Goal: Information Seeking & Learning: Find specific fact

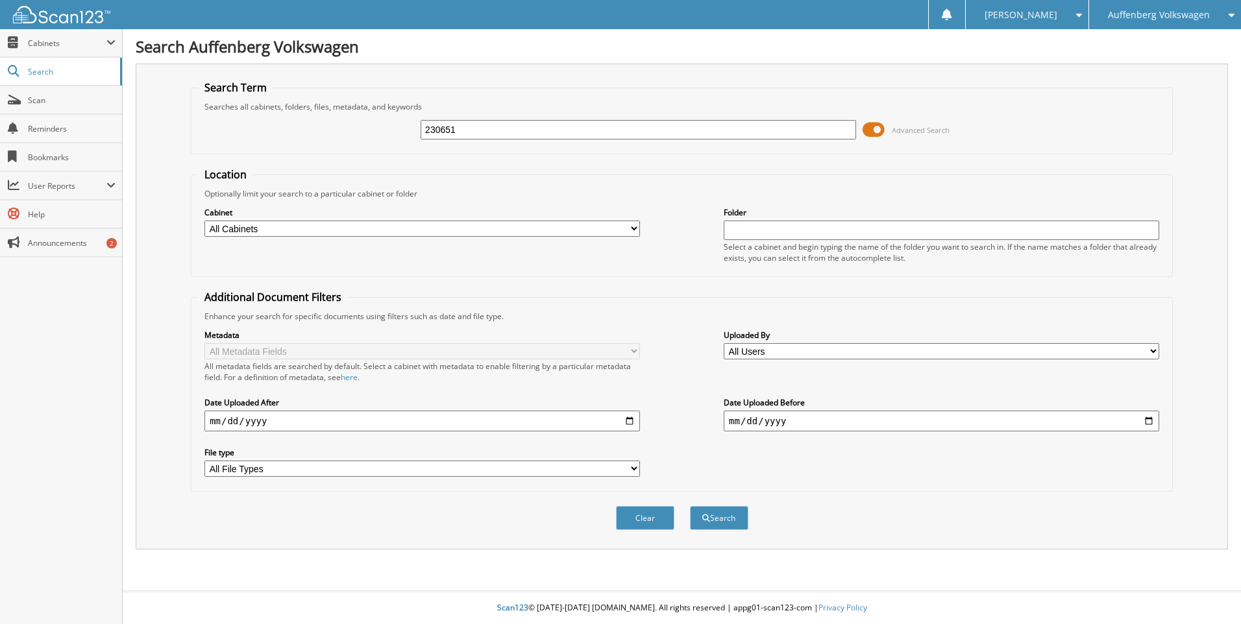
type input "230651"
click at [690, 506] on button "Search" at bounding box center [719, 518] width 58 height 24
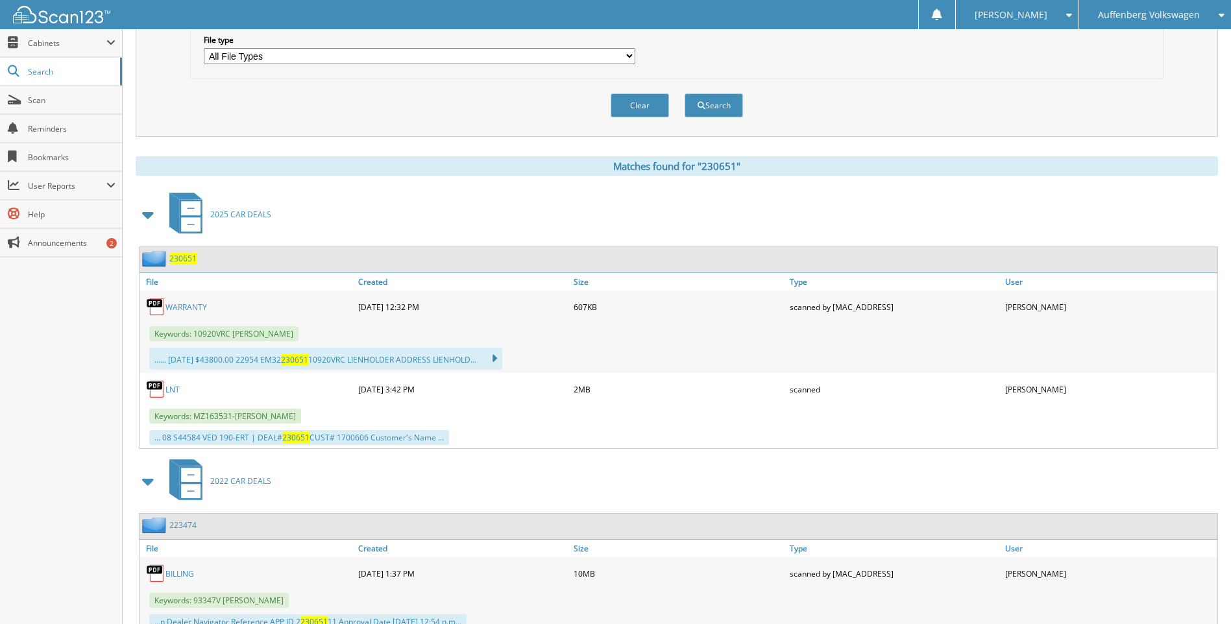
scroll to position [389, 0]
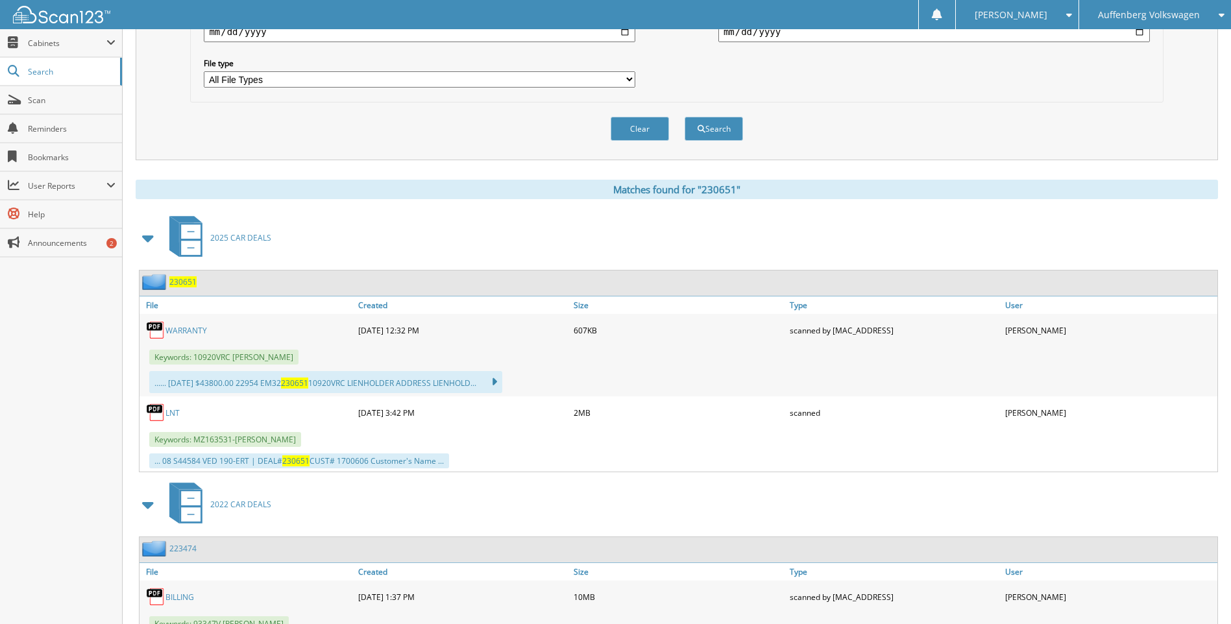
click at [103, 378] on div "Close Cabinets This Company All Companies Email Addresses" at bounding box center [61, 326] width 123 height 595
click at [191, 330] on link "WARRANTY" at bounding box center [187, 330] width 42 height 11
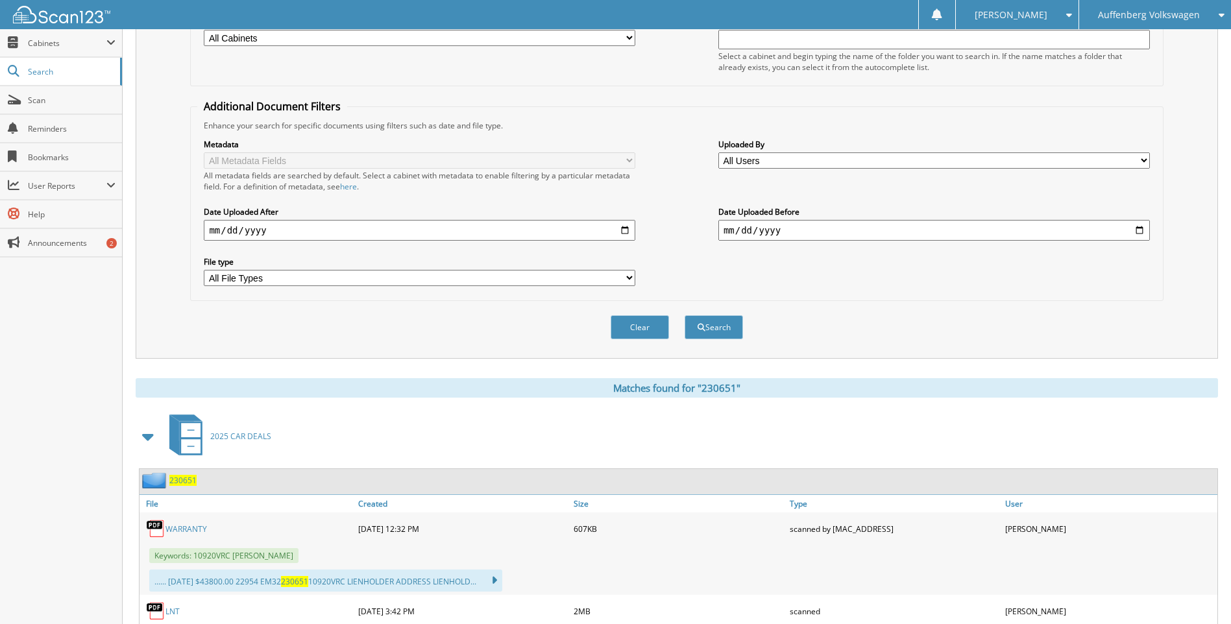
scroll to position [0, 0]
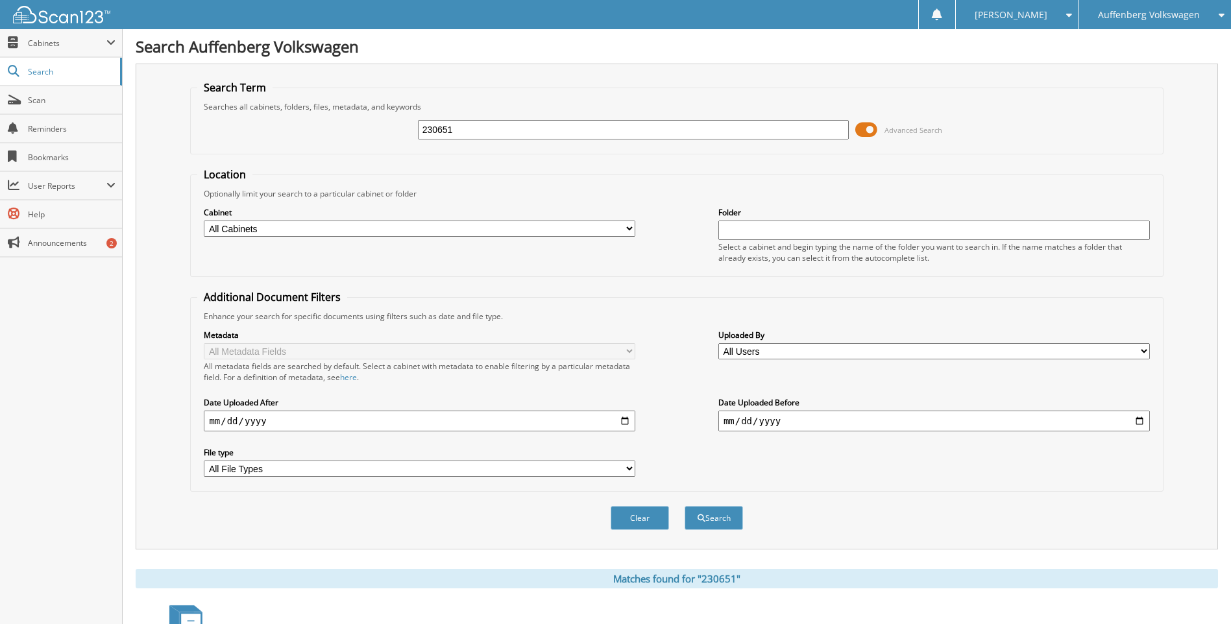
click at [1165, 16] on span "Auffenberg Volkswagen" at bounding box center [1149, 15] width 102 height 8
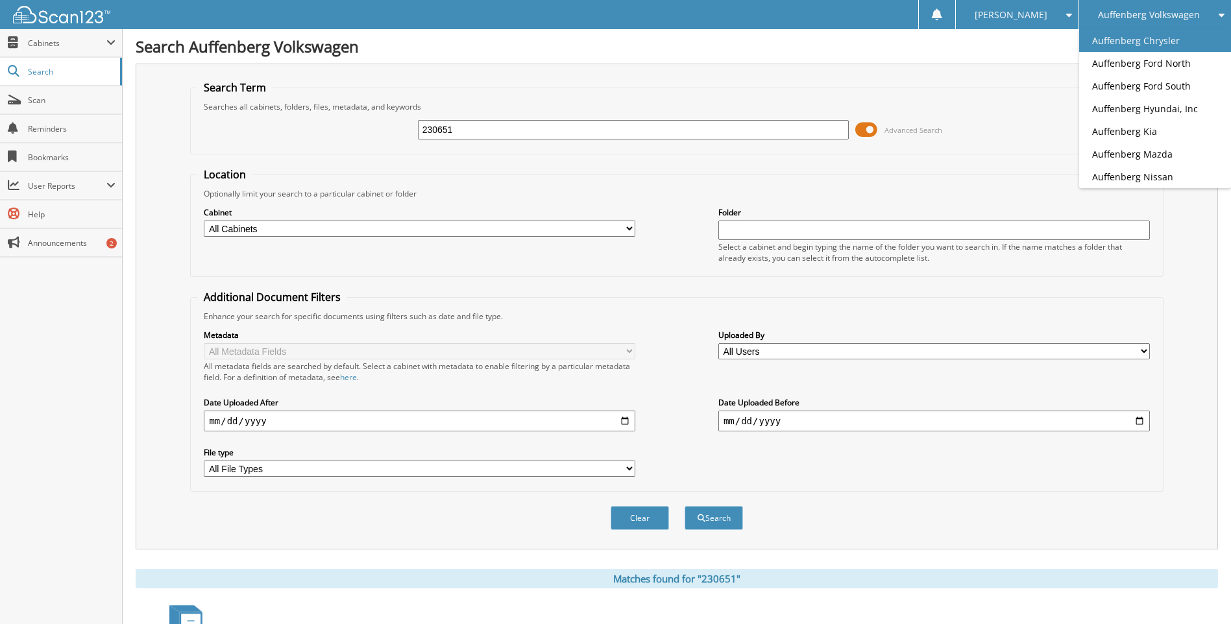
click at [1157, 45] on link "Auffenberg Chrysler" at bounding box center [1155, 40] width 152 height 23
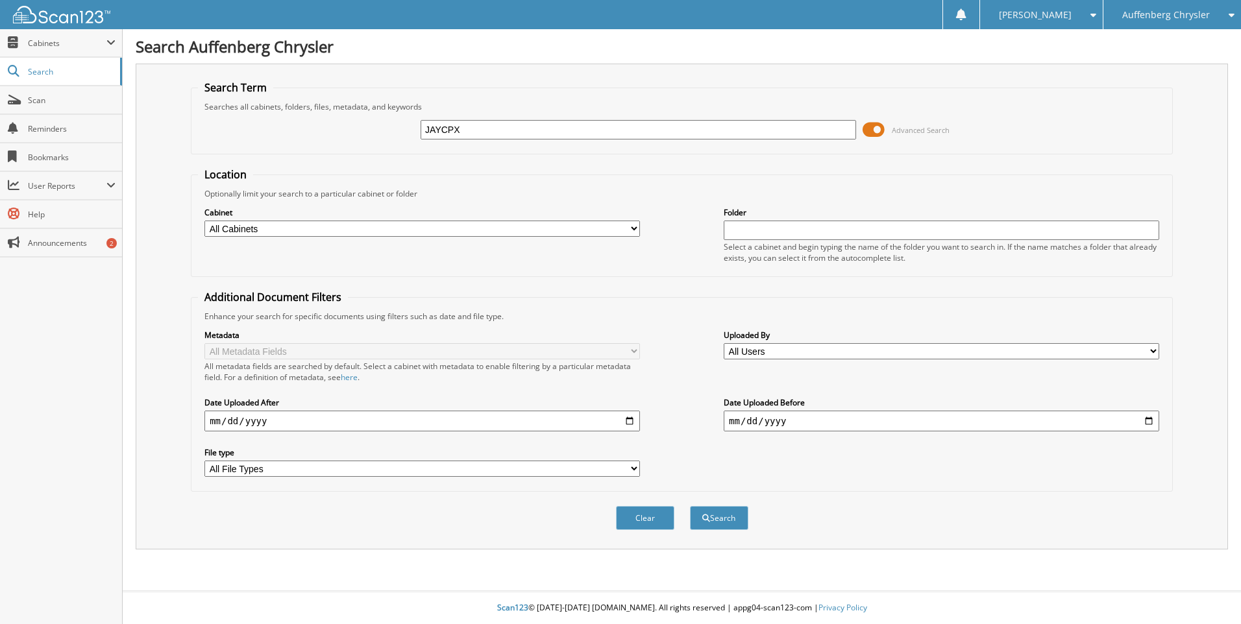
type input "JAYCPX"
click at [690, 506] on button "Search" at bounding box center [719, 518] width 58 height 24
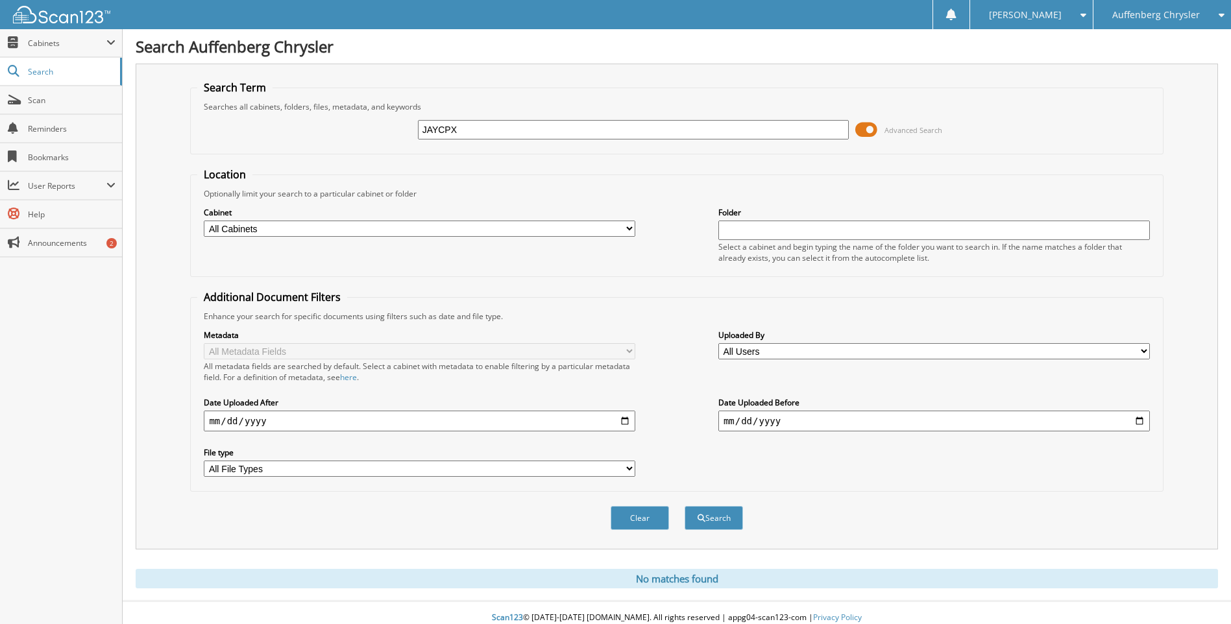
click at [452, 130] on input "JAYCPX" at bounding box center [634, 129] width 432 height 19
click at [802, 125] on input "JAYCOX" at bounding box center [634, 129] width 432 height 19
type input "JAYCOX"
click at [719, 519] on button "Search" at bounding box center [714, 518] width 58 height 24
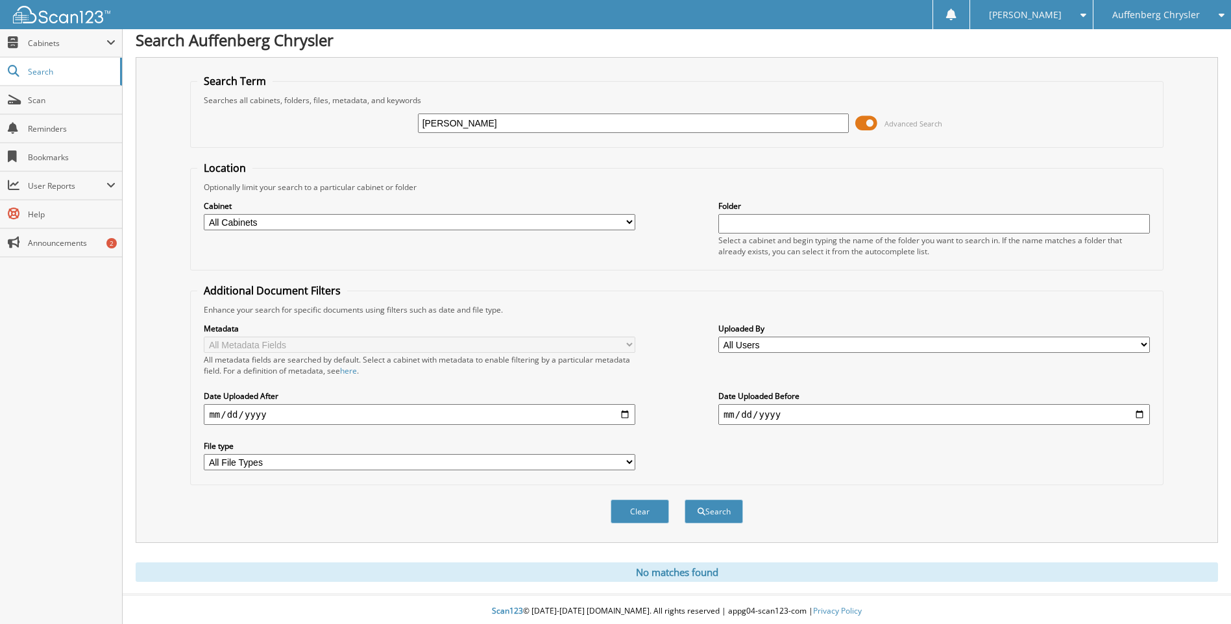
scroll to position [10, 0]
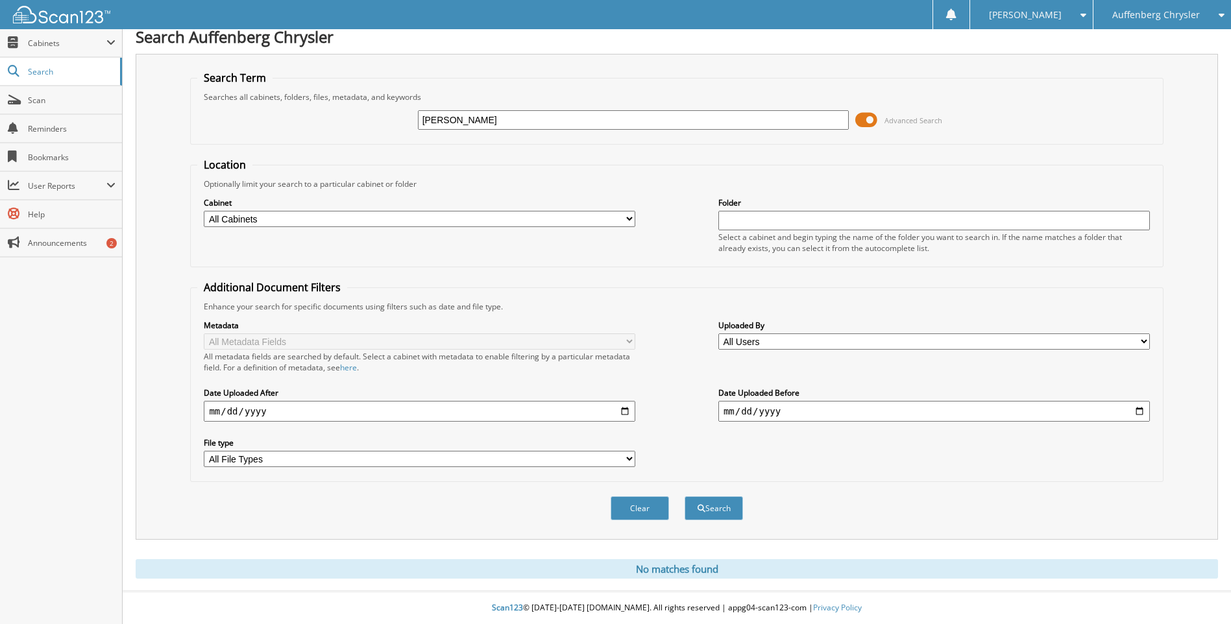
click at [1163, 23] on div "Auffenberg Chrysler" at bounding box center [1162, 14] width 125 height 29
click at [958, 175] on fieldset "Location Optionally limit your search to a particular cabinet or folder Cabinet…" at bounding box center [676, 213] width 973 height 110
click at [549, 116] on input "[PERSON_NAME]" at bounding box center [634, 119] width 432 height 19
click at [552, 116] on input "[PERSON_NAME]" at bounding box center [634, 119] width 432 height 19
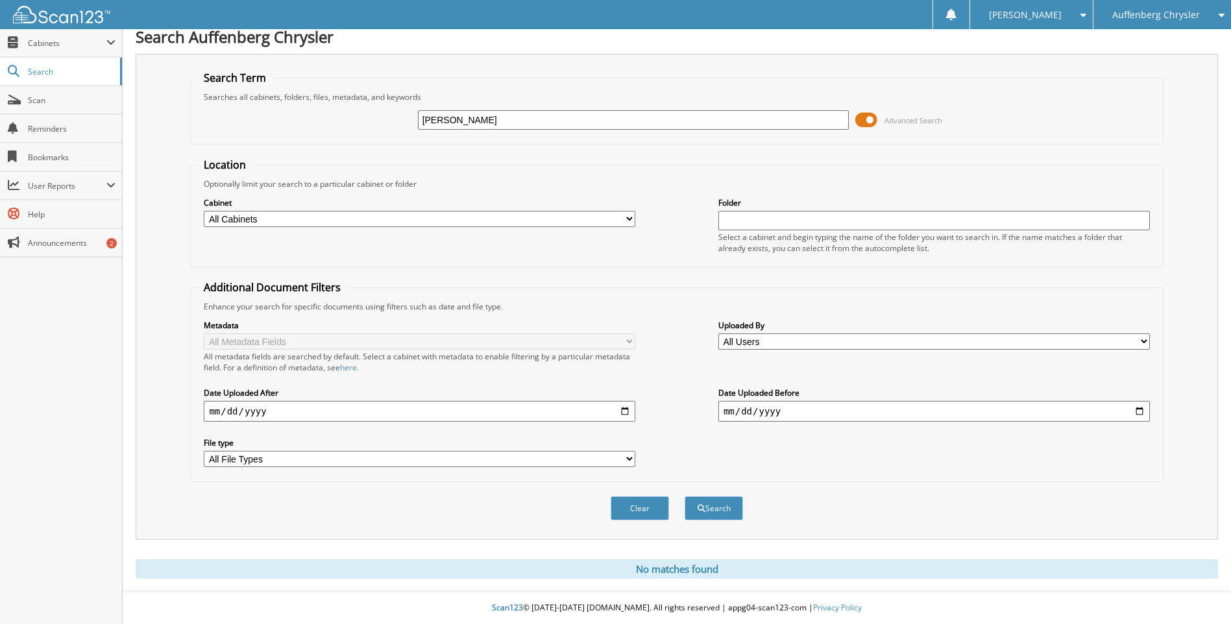
click at [531, 125] on input "[PERSON_NAME]" at bounding box center [634, 119] width 432 height 19
click at [531, 125] on input "JAYCOX" at bounding box center [634, 119] width 432 height 19
click at [1148, 17] on span "Auffenberg Chrysler" at bounding box center [1157, 15] width 88 height 8
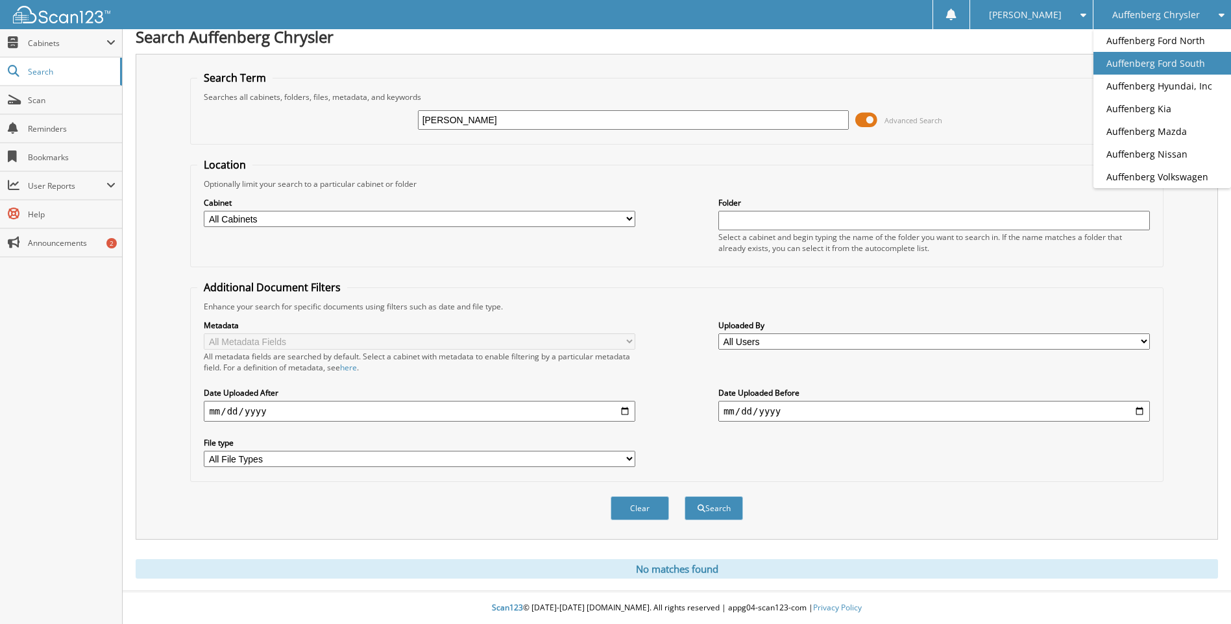
click at [1146, 65] on link "Auffenberg Ford South" at bounding box center [1163, 63] width 138 height 23
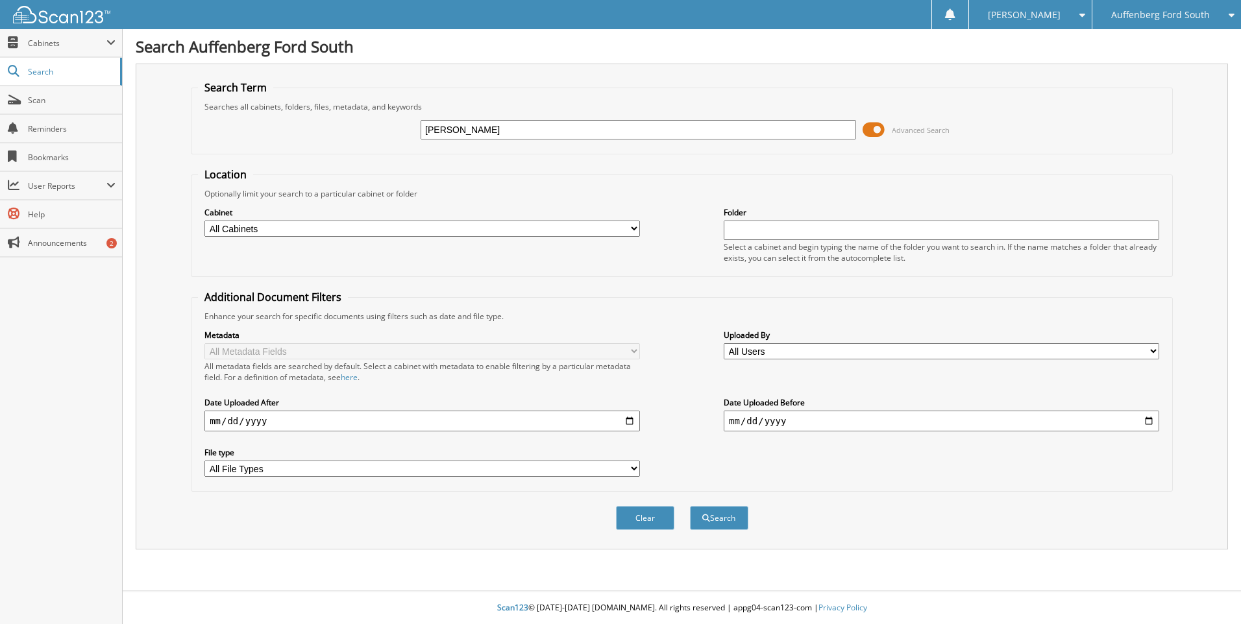
type input "[PERSON_NAME]"
click at [690, 506] on button "Search" at bounding box center [719, 518] width 58 height 24
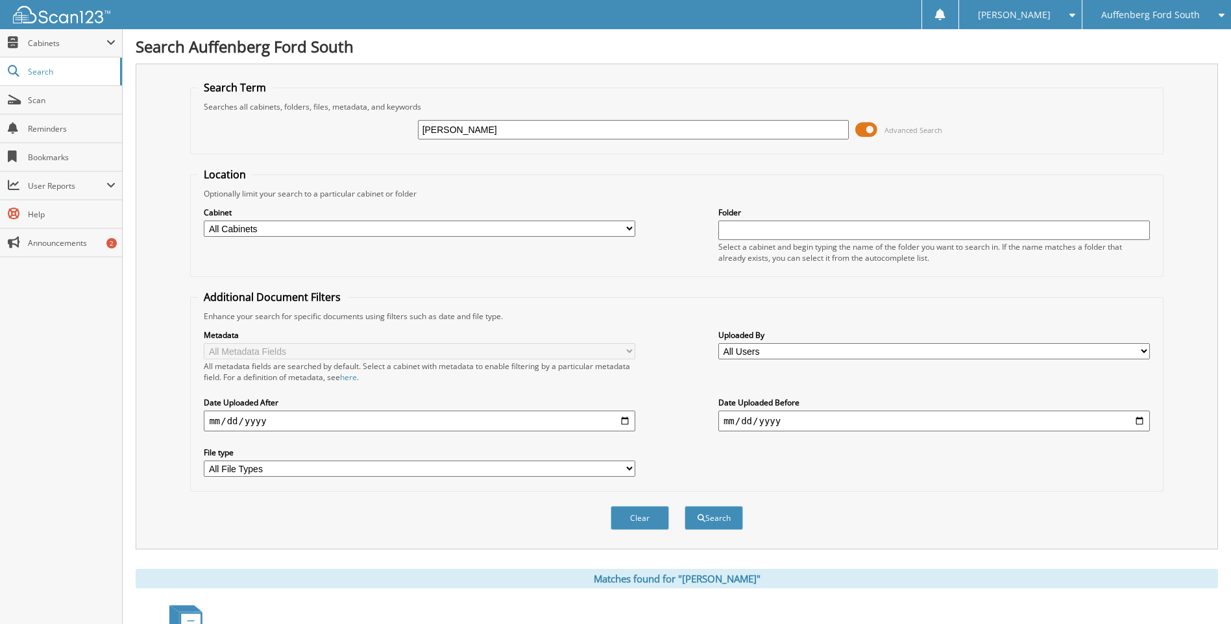
click at [1174, 11] on span "Auffenberg Ford South" at bounding box center [1151, 15] width 99 height 8
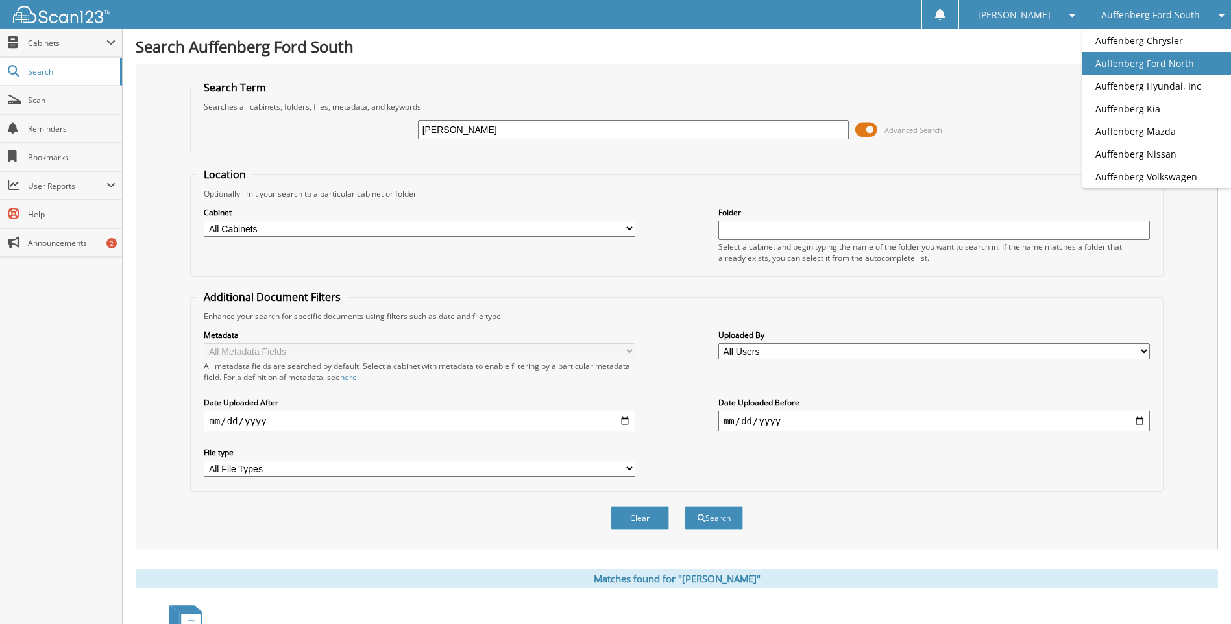
click at [1161, 69] on link "Auffenberg Ford North" at bounding box center [1157, 63] width 149 height 23
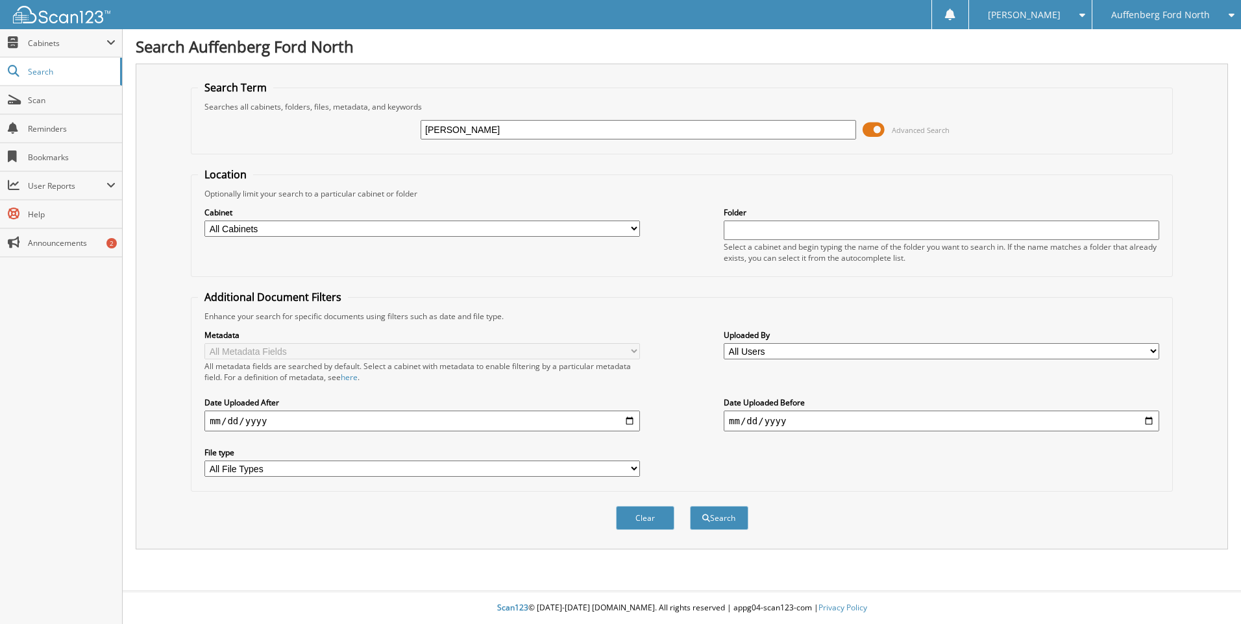
type input "[PERSON_NAME]"
click at [690, 506] on button "Search" at bounding box center [719, 518] width 58 height 24
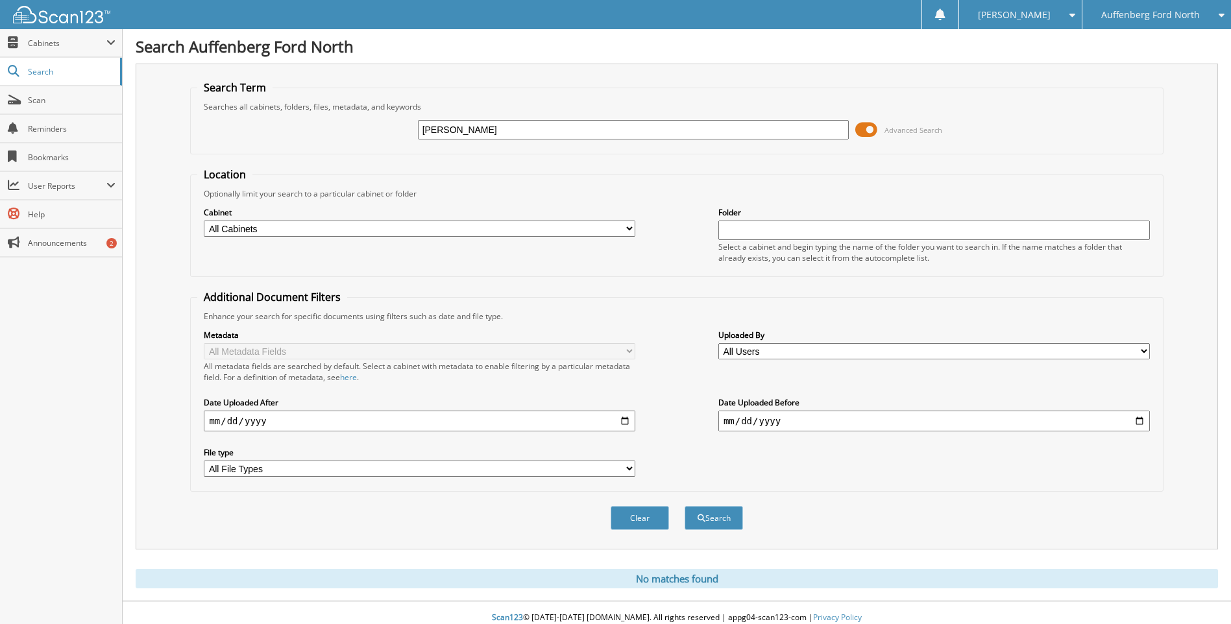
click at [1155, 9] on div "Auffenberg Ford North" at bounding box center [1157, 14] width 136 height 29
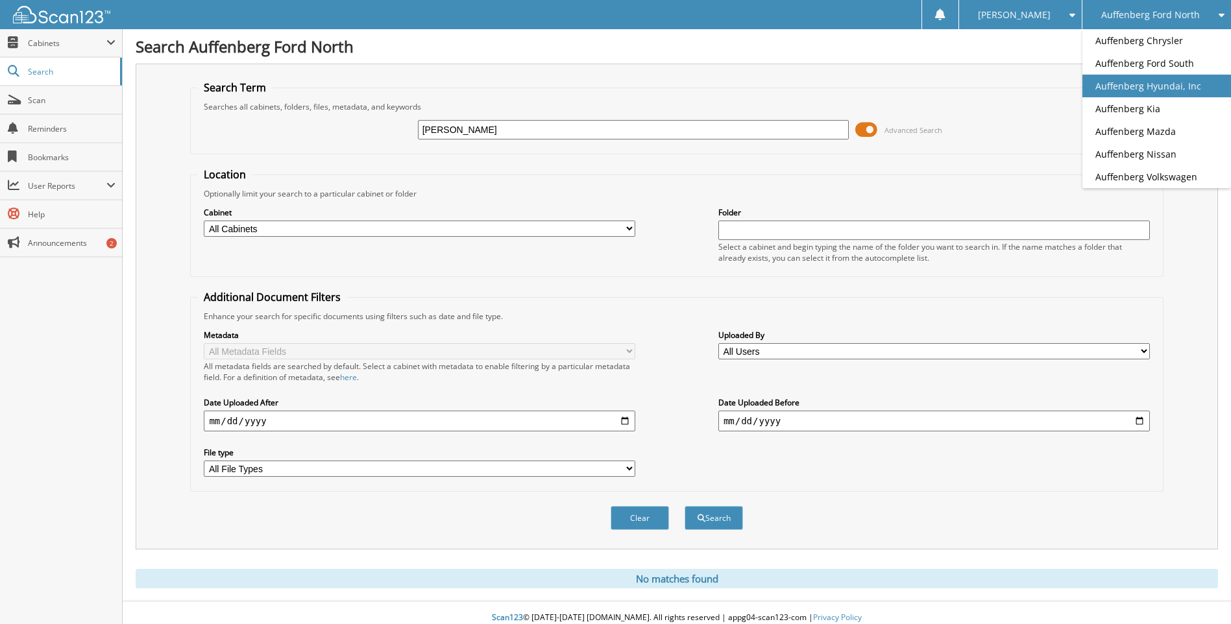
click at [1142, 79] on link "Auffenberg Hyundai, Inc" at bounding box center [1157, 86] width 149 height 23
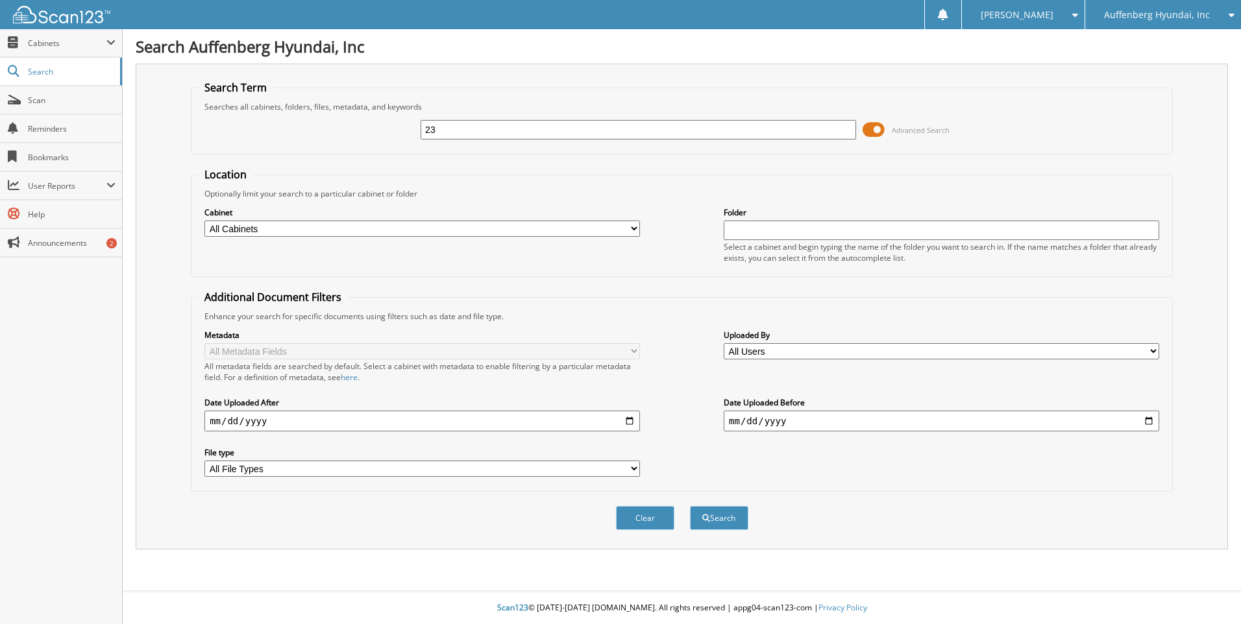
type input "2"
type input "[PERSON_NAME]"
click at [690, 506] on button "Search" at bounding box center [719, 518] width 58 height 24
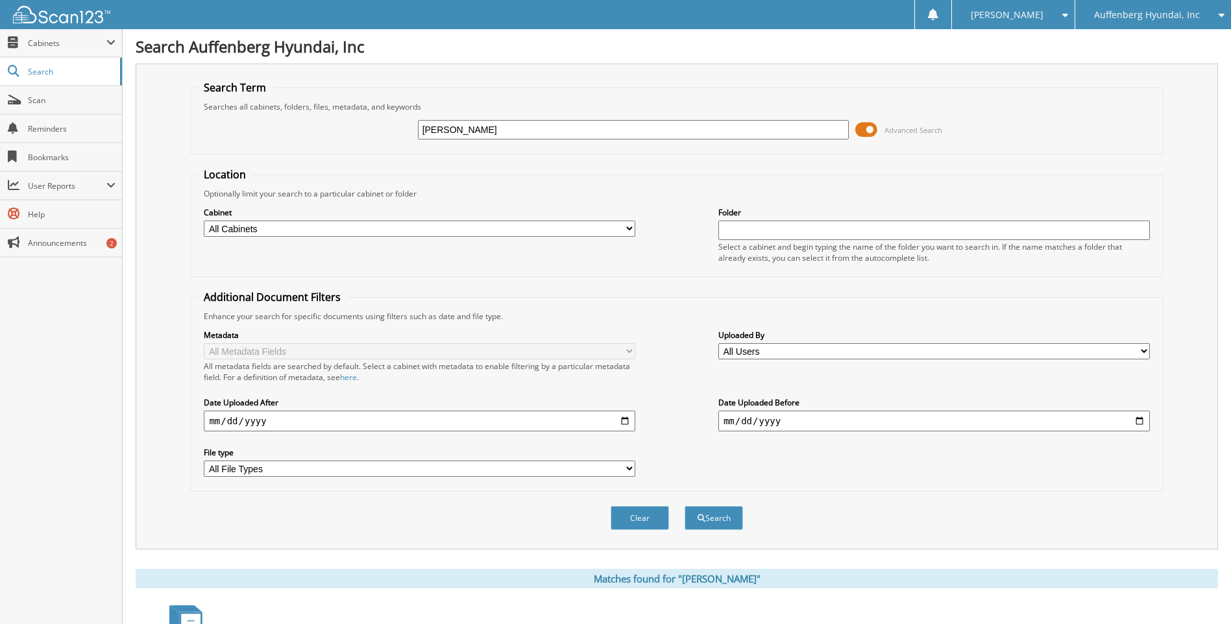
click at [1154, 21] on div "Auffenberg Hyundai, Inc" at bounding box center [1153, 14] width 143 height 29
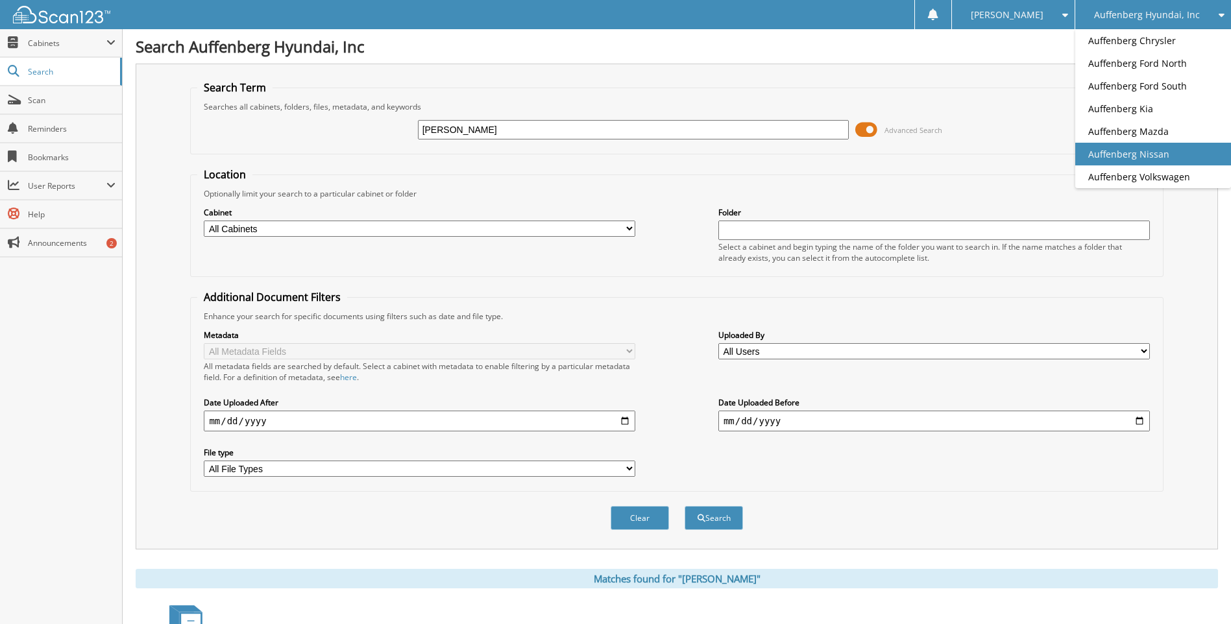
click at [1131, 154] on link "Auffenberg Nissan" at bounding box center [1154, 154] width 156 height 23
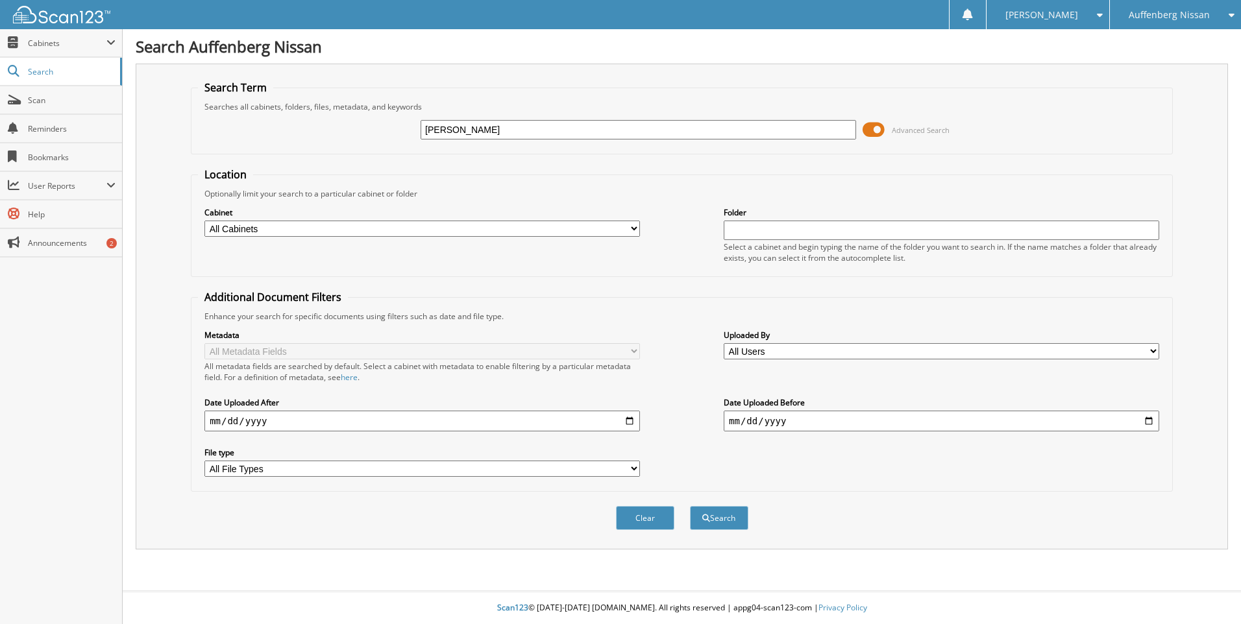
type input "[PERSON_NAME]"
click at [690, 506] on button "Search" at bounding box center [719, 518] width 58 height 24
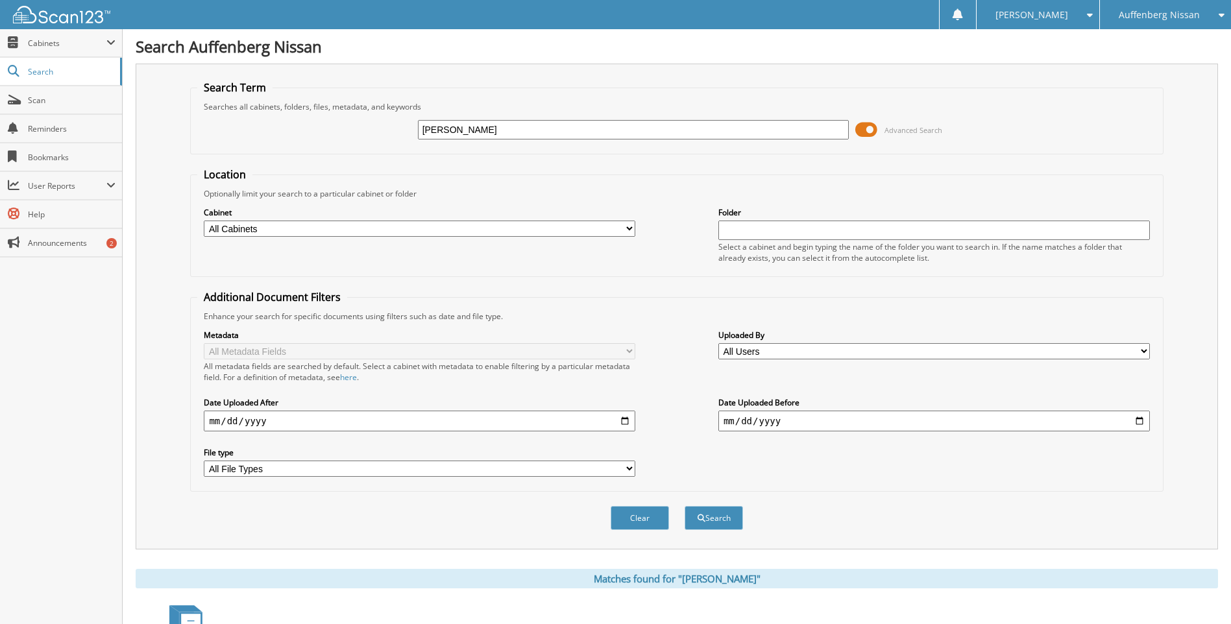
click at [1201, 18] on div "Auffenberg Nissan" at bounding box center [1166, 14] width 118 height 29
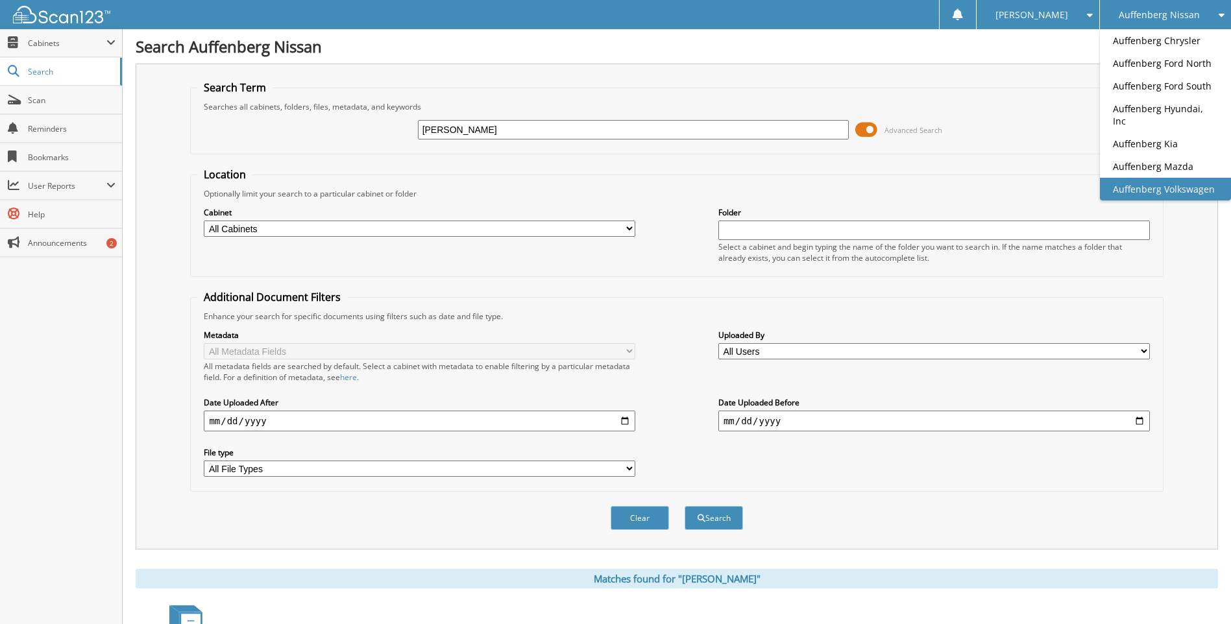
click at [1165, 178] on link "Auffenberg Volkswagen" at bounding box center [1165, 189] width 131 height 23
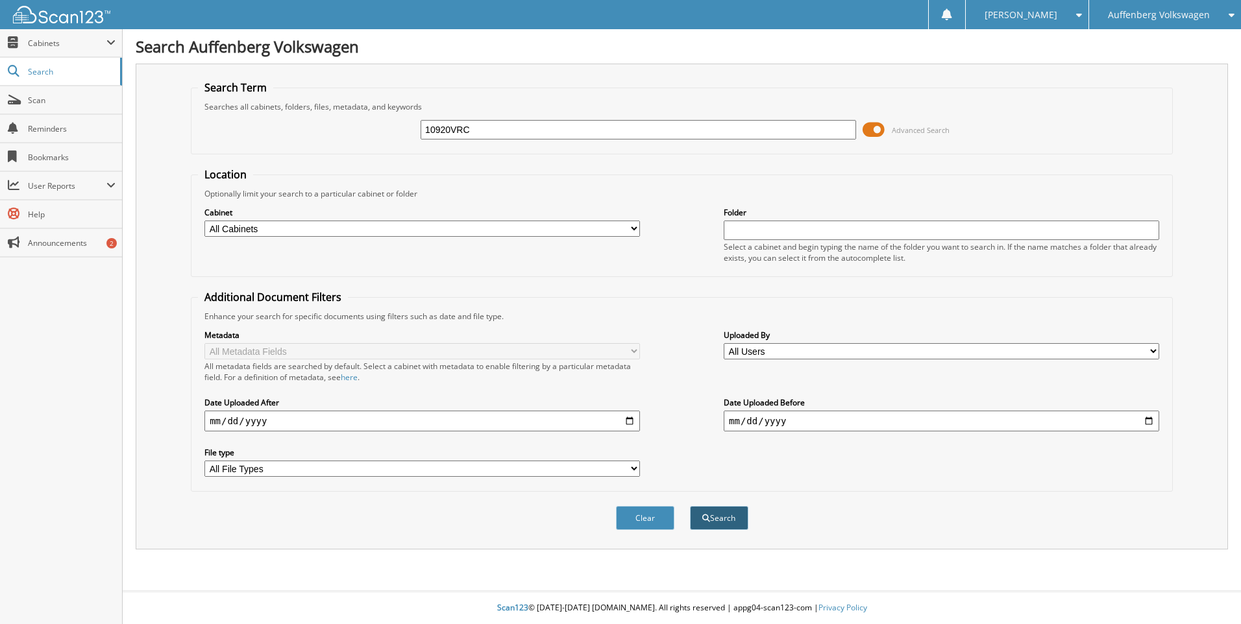
type input "10920VRC"
click at [733, 523] on button "Search" at bounding box center [719, 518] width 58 height 24
